Goal: Register for event/course

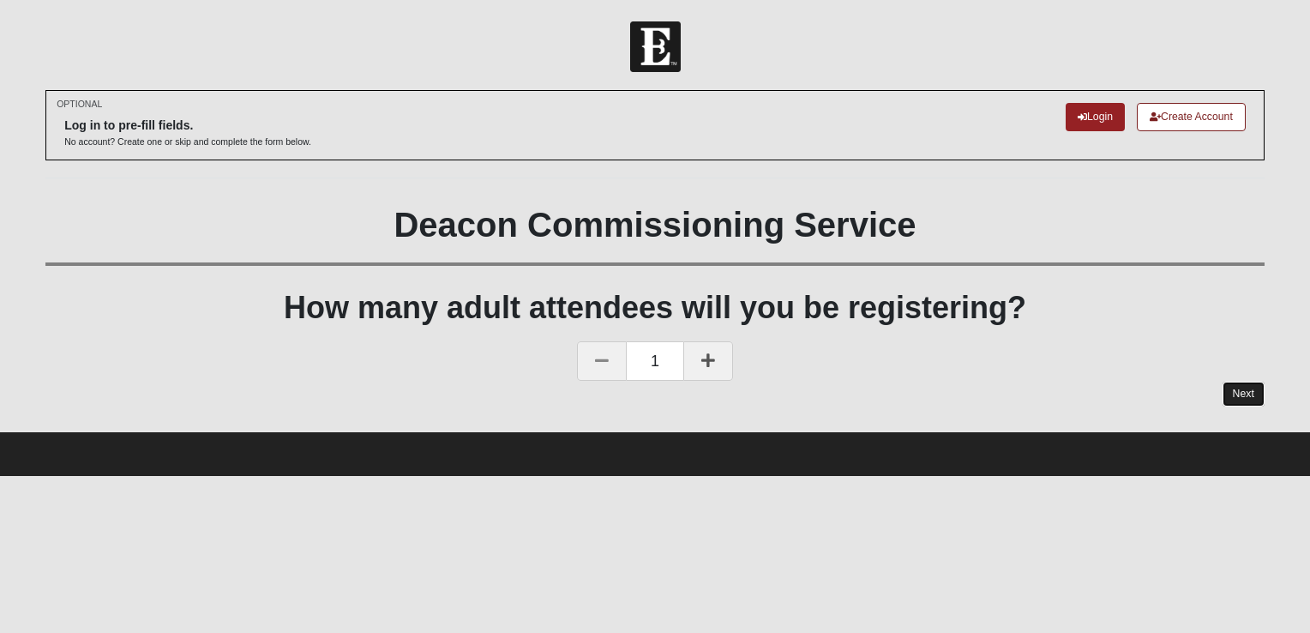
click at [1248, 393] on link "Next" at bounding box center [1244, 394] width 42 height 25
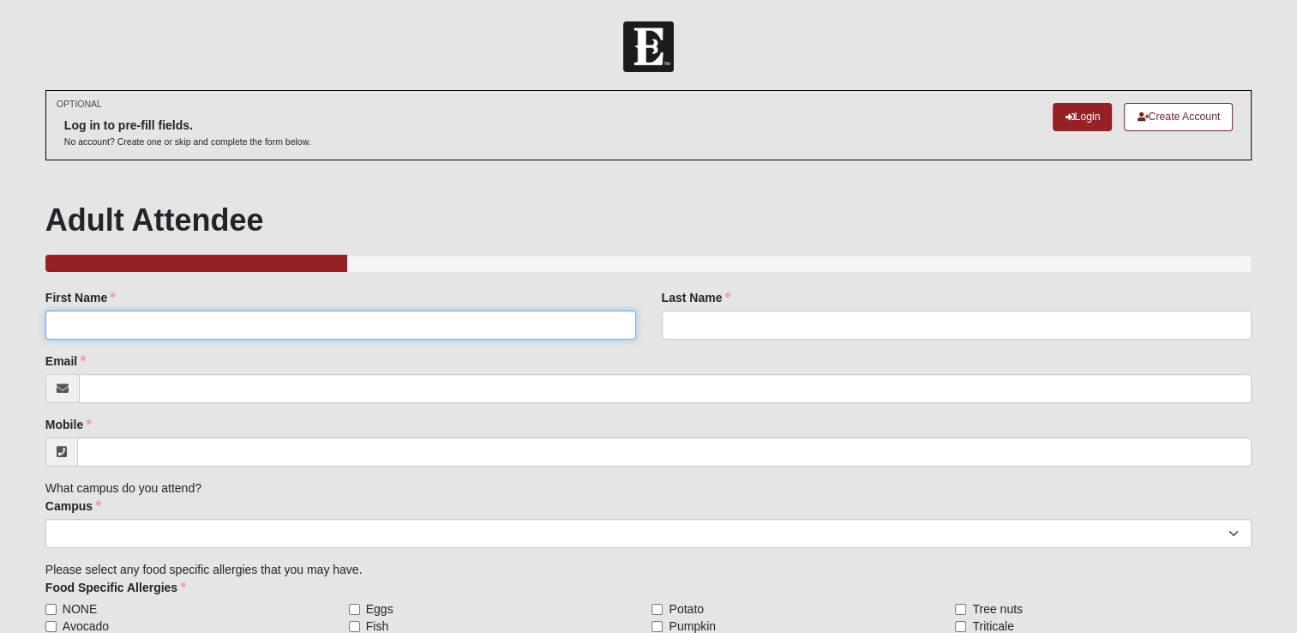
click at [154, 328] on input "First Name" at bounding box center [340, 324] width 591 height 29
type input "[PERSON_NAME]"
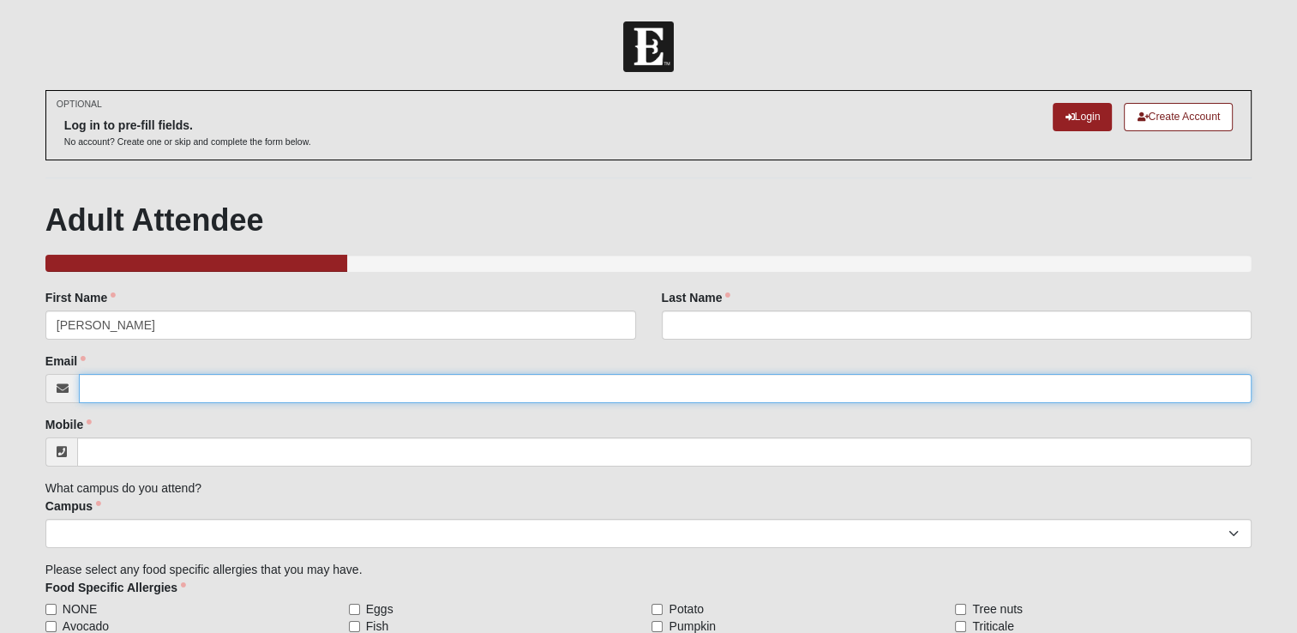
type input "[EMAIL_ADDRESS][DOMAIN_NAME]"
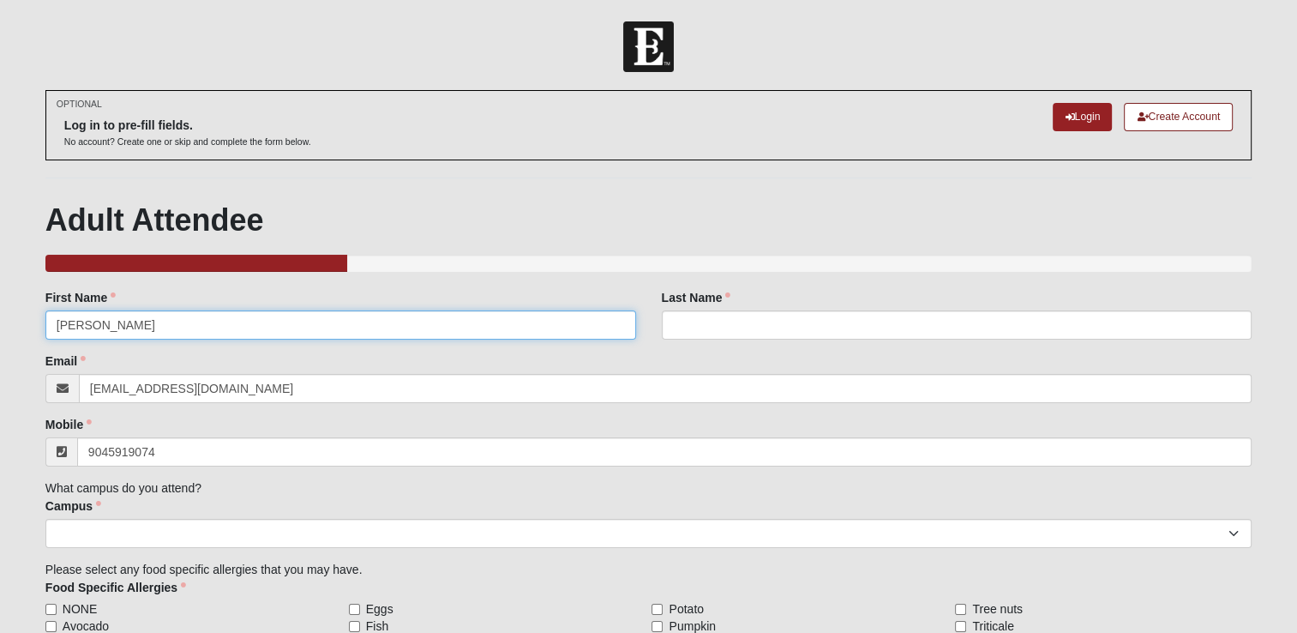
type input "[PHONE_NUMBER]"
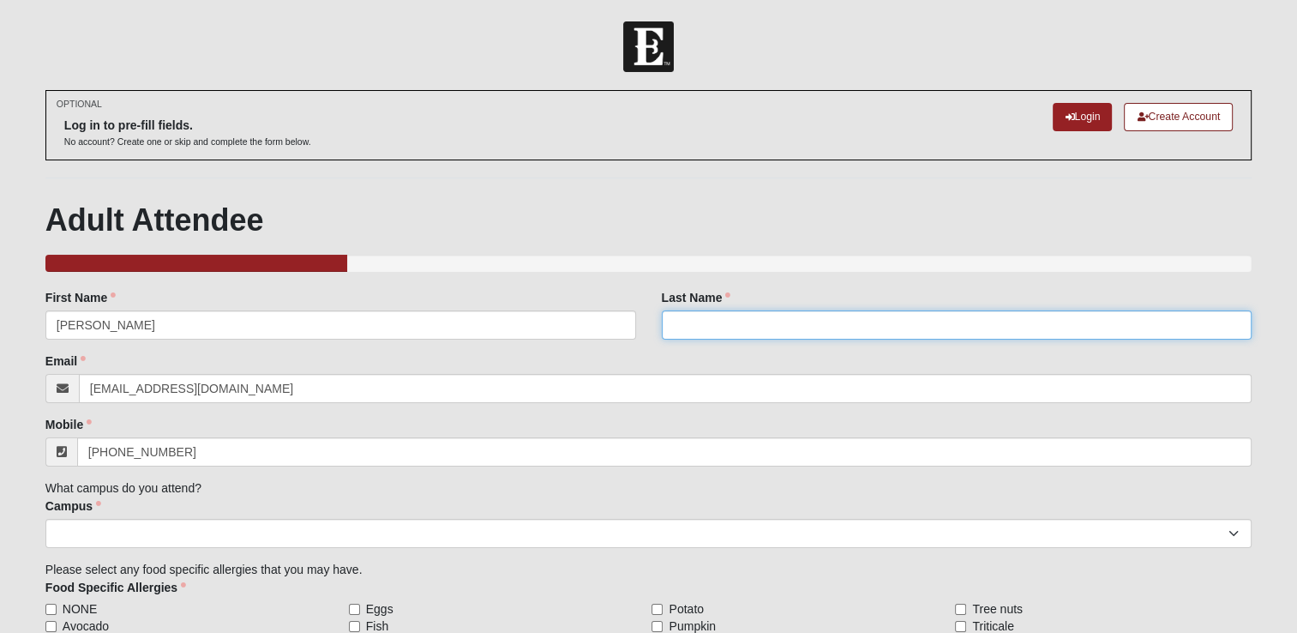
click at [689, 331] on input "Last Name" at bounding box center [957, 324] width 591 height 29
type input "[PERSON_NAME]"
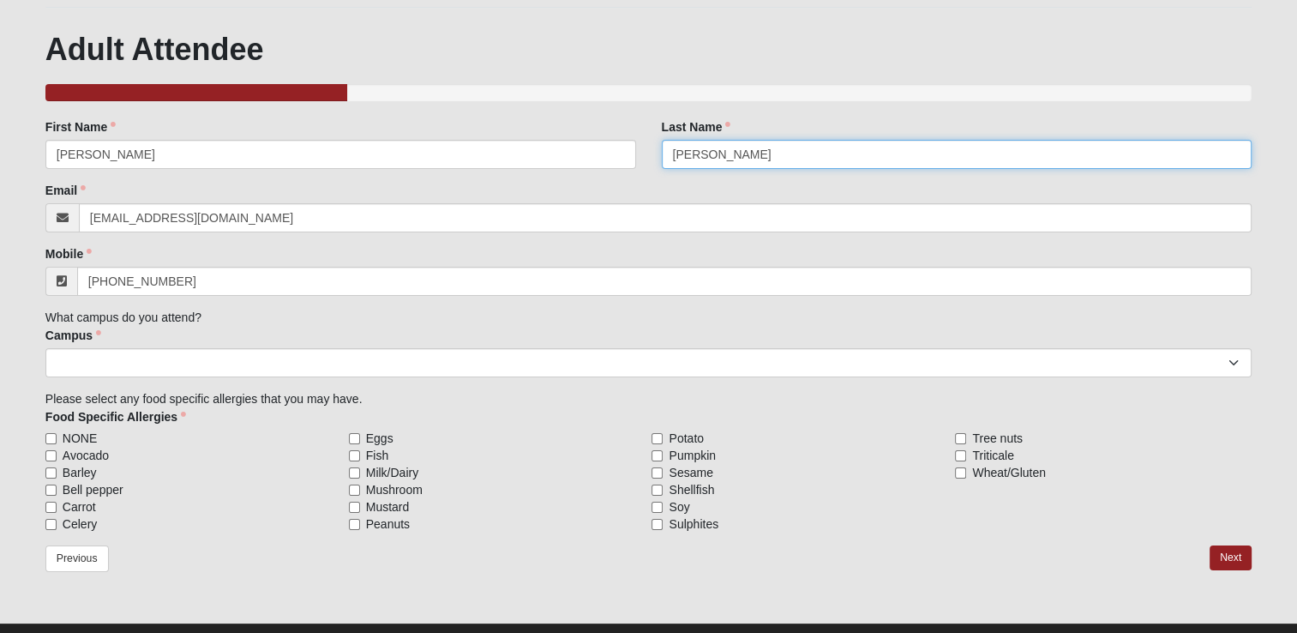
scroll to position [171, 0]
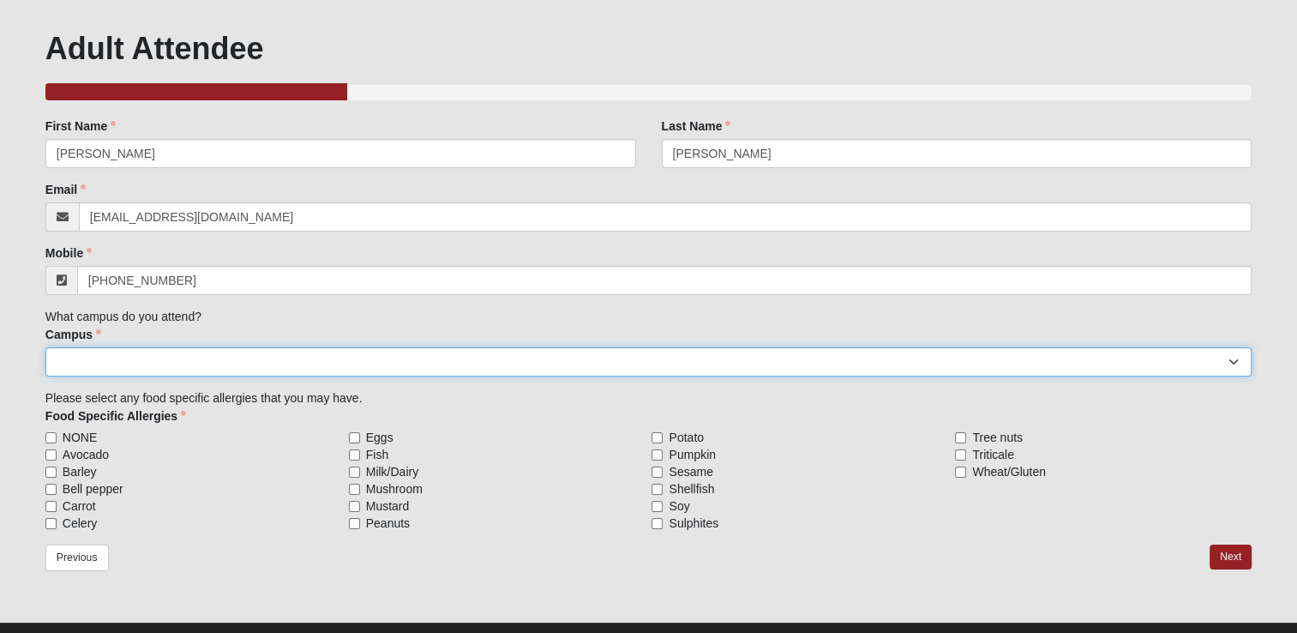
click at [99, 361] on select "[GEOGRAPHIC_DATA] [GEOGRAPHIC_DATA] (Coming Soon) Eleven22 Online [PERSON_NAME]…" at bounding box center [648, 361] width 1206 height 29
select select "3"
click at [45, 347] on select "[GEOGRAPHIC_DATA] [GEOGRAPHIC_DATA] (Coming Soon) Eleven22 Online [PERSON_NAME]…" at bounding box center [648, 361] width 1206 height 29
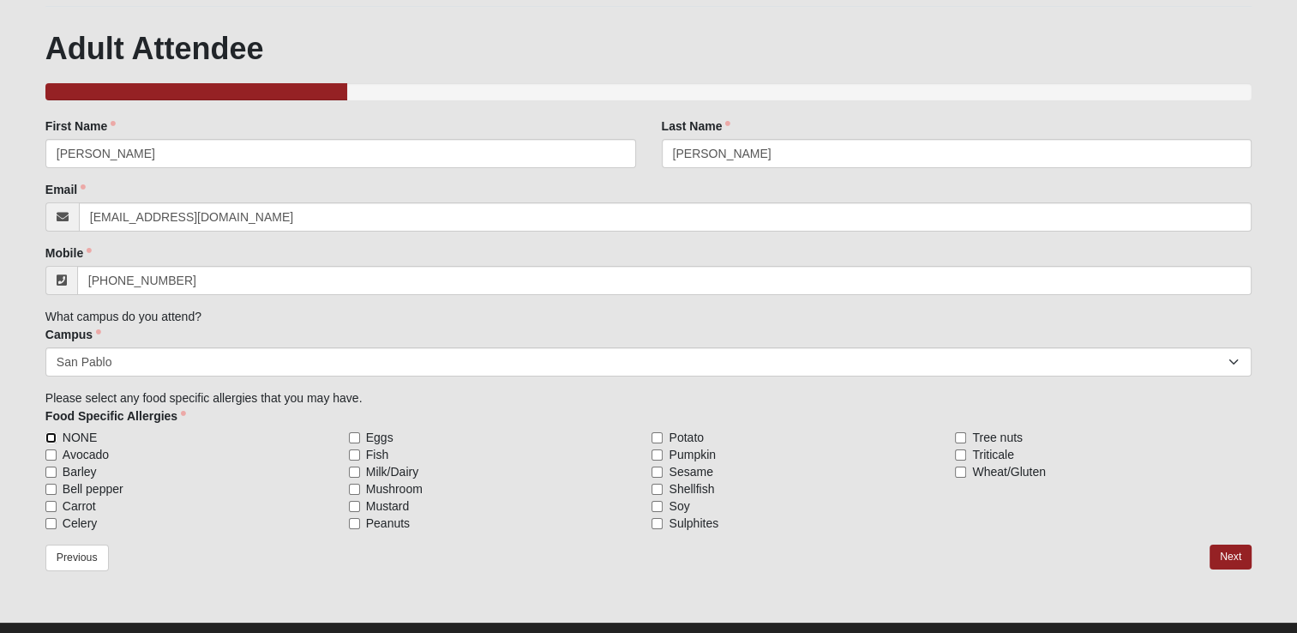
click at [51, 436] on input "NONE" at bounding box center [50, 437] width 11 height 11
checkbox input "true"
click at [1230, 555] on link "Next" at bounding box center [1231, 556] width 42 height 25
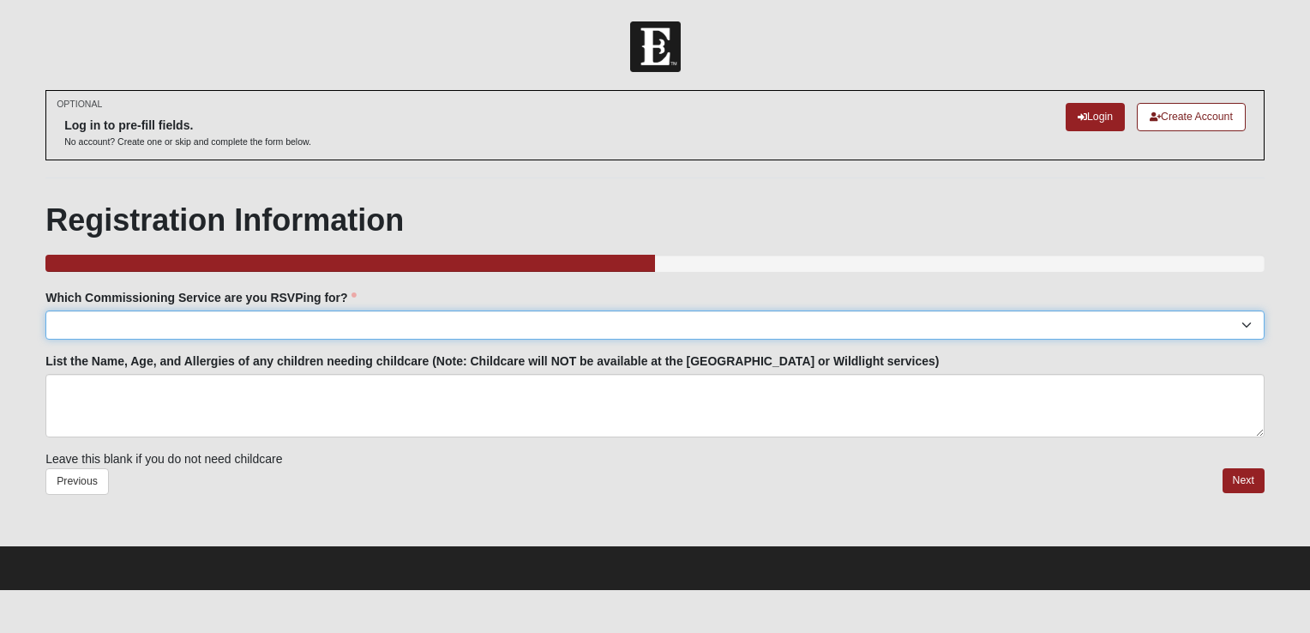
click at [110, 322] on select "[GEOGRAPHIC_DATA]: [DATE] 6:00pm | [GEOGRAPHIC_DATA] ([STREET_ADDRESS]) [GEOGRA…" at bounding box center [654, 324] width 1219 height 29
select select "San Pablo: [DATE] 6:30pm | [GEOGRAPHIC_DATA]"
click at [45, 310] on select "[GEOGRAPHIC_DATA]: [DATE] 6:00pm | [GEOGRAPHIC_DATA] ([STREET_ADDRESS]) [GEOGRA…" at bounding box center [654, 324] width 1219 height 29
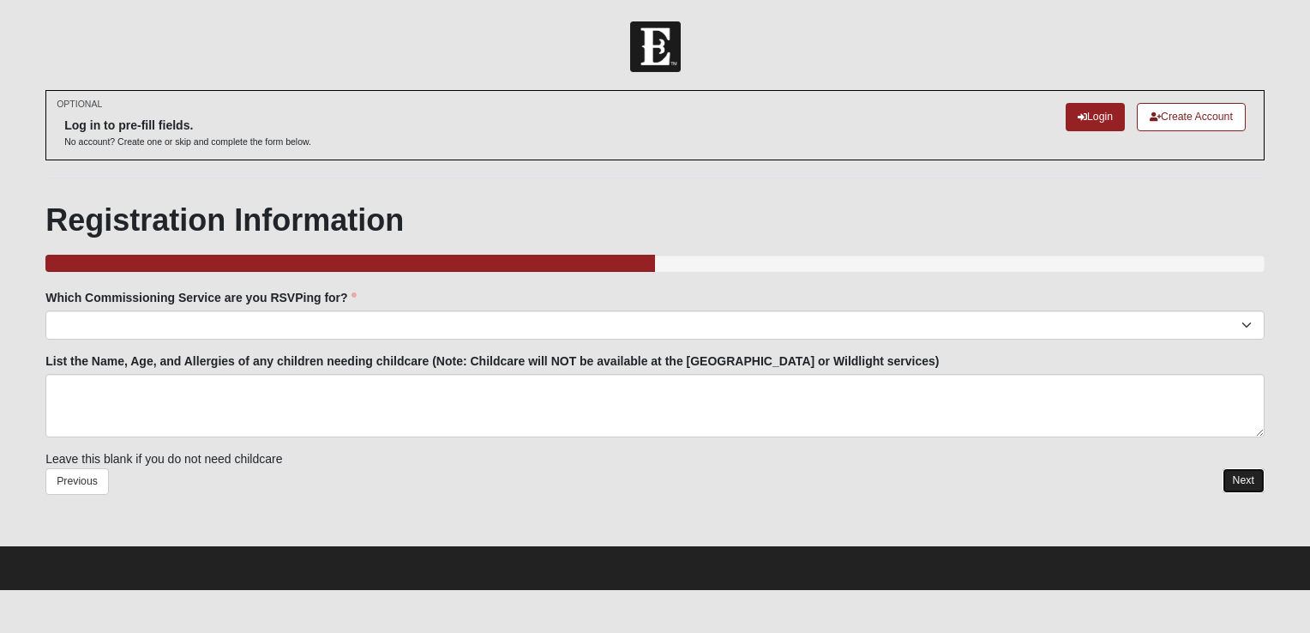
click at [1244, 478] on link "Next" at bounding box center [1244, 480] width 42 height 25
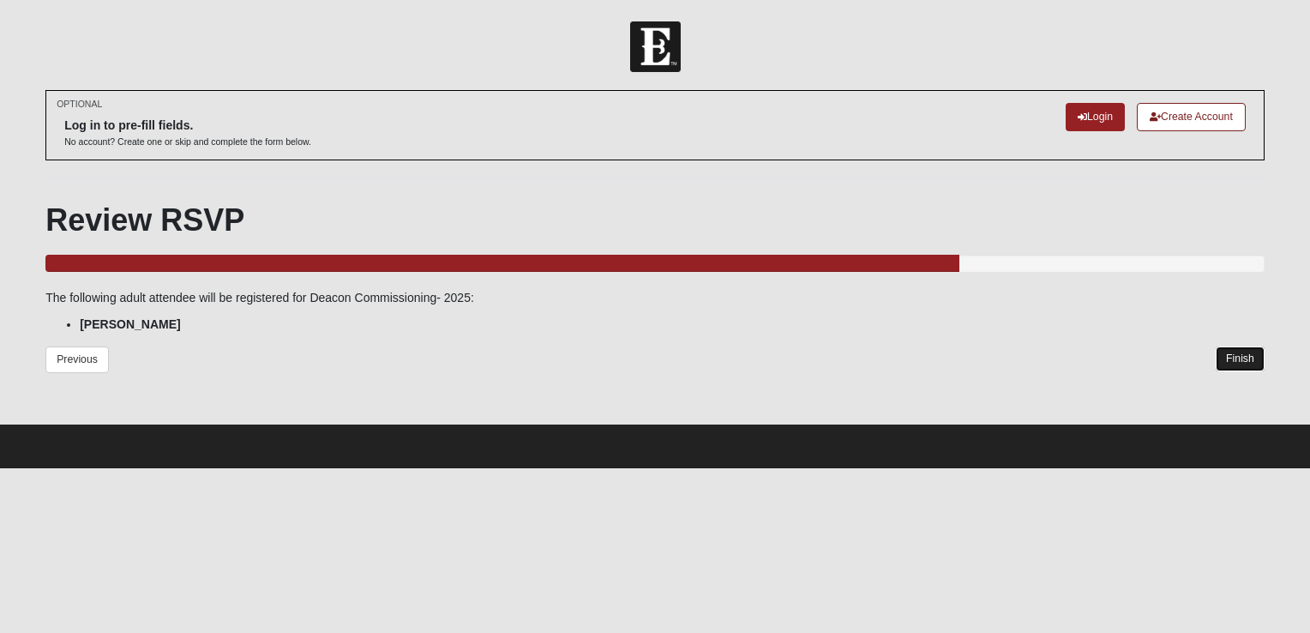
click at [1235, 363] on link "Finish" at bounding box center [1240, 358] width 49 height 25
